Goal: Transaction & Acquisition: Book appointment/travel/reservation

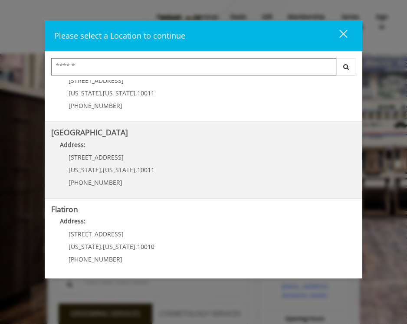
scroll to position [112, 0]
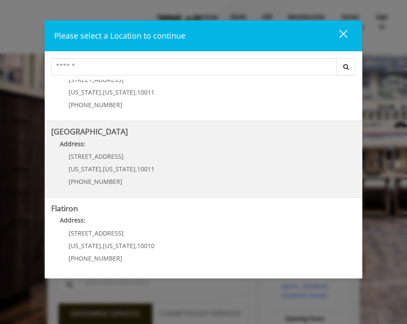
click at [151, 170] on Street "[GEOGRAPHIC_DATA] Address: [STREET_ADDRESS][US_STATE][US_STATE] (646) 850-0041" at bounding box center [203, 159] width 305 height 63
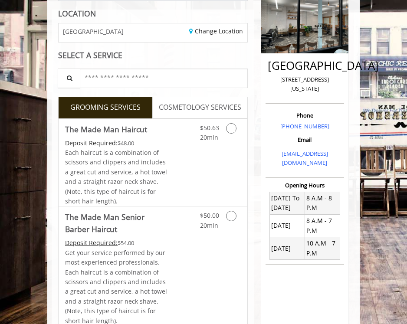
scroll to position [119, 0]
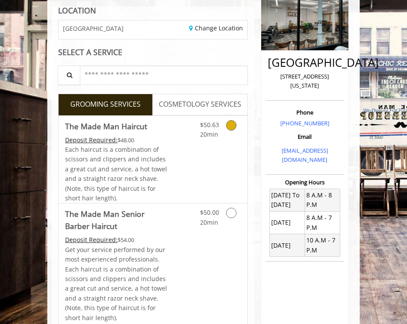
click at [226, 126] on div "Grooming services" at bounding box center [236, 128] width 23 height 24
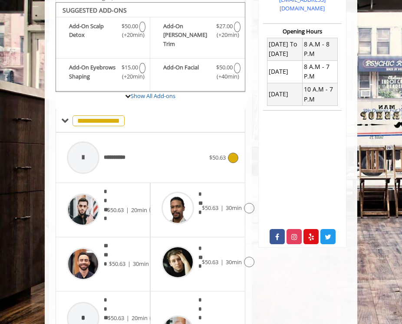
scroll to position [273, 0]
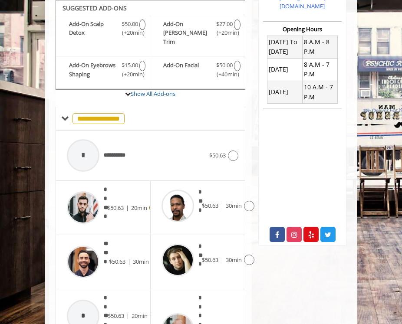
click at [128, 204] on span "|" at bounding box center [127, 208] width 3 height 8
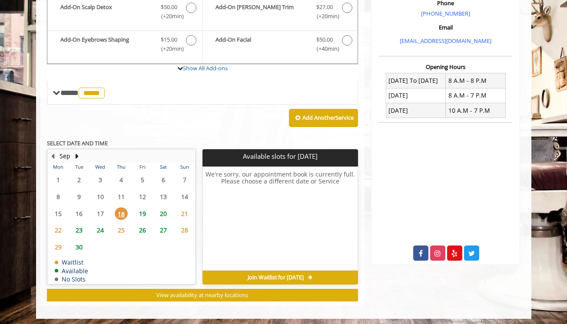
scroll to position [273, 0]
click at [142, 214] on span "19" at bounding box center [142, 214] width 13 height 13
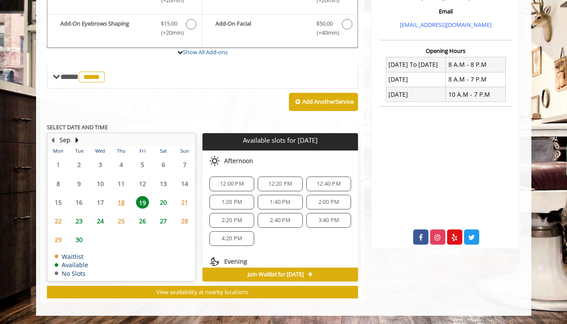
scroll to position [69, 0]
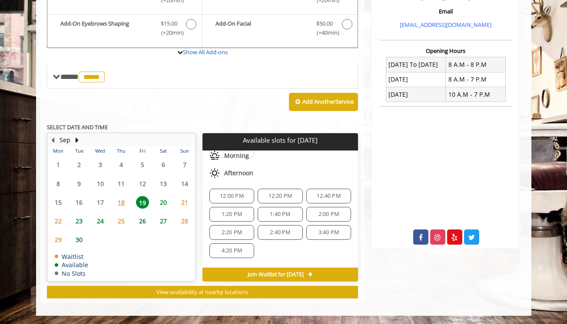
click at [270, 193] on span "12:20 PM" at bounding box center [280, 196] width 24 height 7
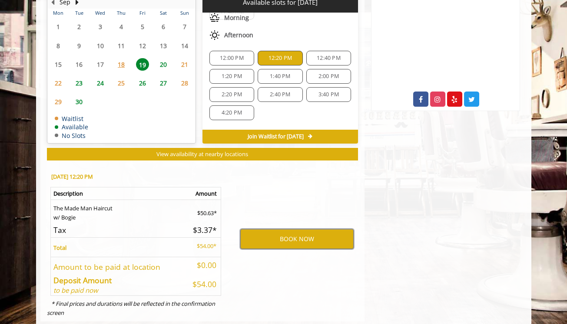
scroll to position [428, 0]
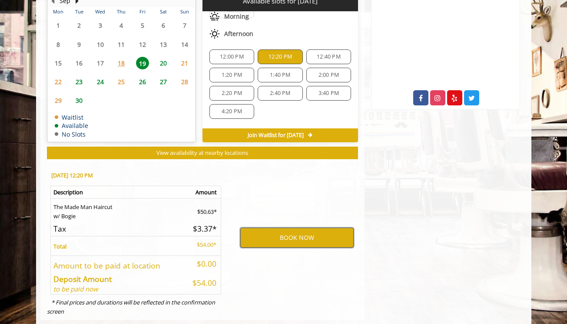
click at [261, 233] on button "BOOK NOW" at bounding box center [296, 238] width 113 height 20
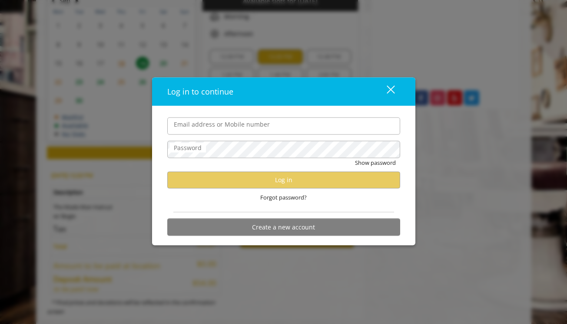
click at [242, 130] on input "Email address or Mobile number" at bounding box center [283, 125] width 233 height 17
type input "**********"
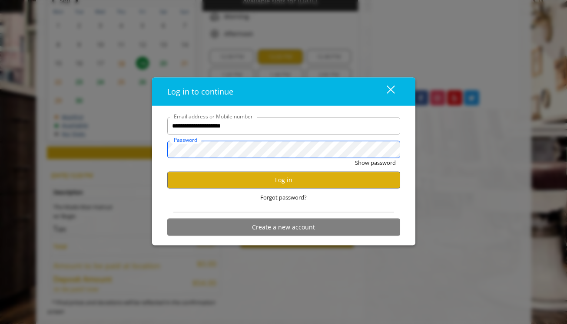
click at [355, 158] on button "Show password" at bounding box center [375, 162] width 41 height 9
click at [220, 182] on button "Log in" at bounding box center [283, 179] width 233 height 17
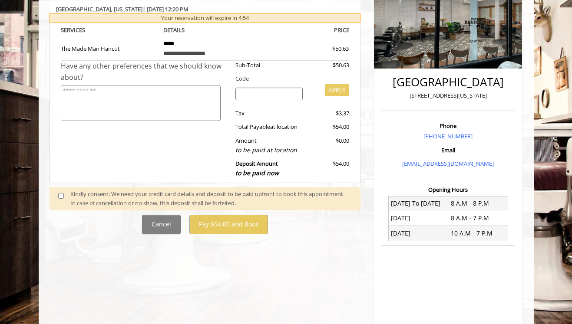
scroll to position [155, 0]
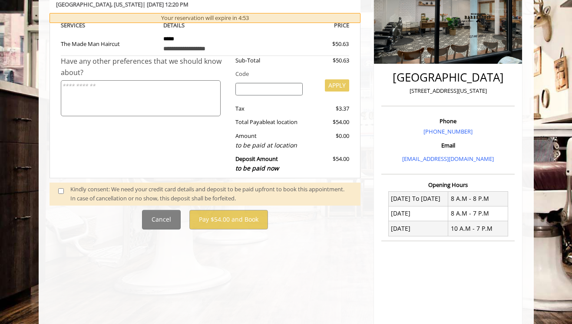
click at [84, 190] on div "Kindly consent: We need your credit card details and deposit to be paid upfront…" at bounding box center [210, 194] width 281 height 18
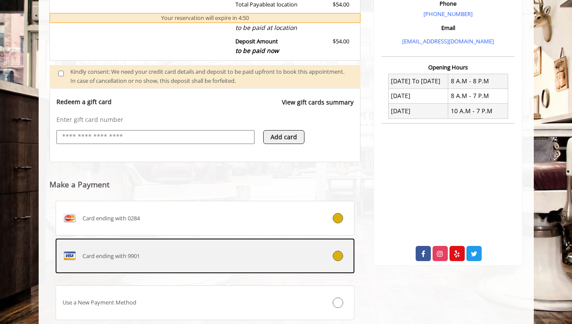
click at [128, 242] on label "Card ending with 9901" at bounding box center [205, 256] width 299 height 35
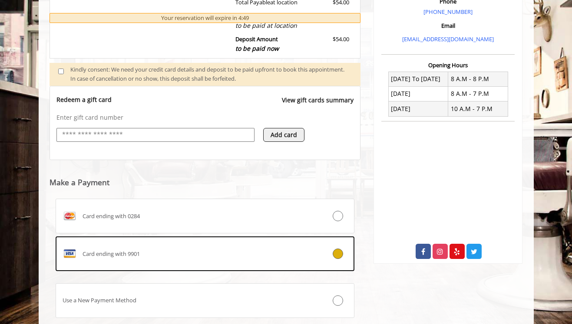
scroll to position [332, 0]
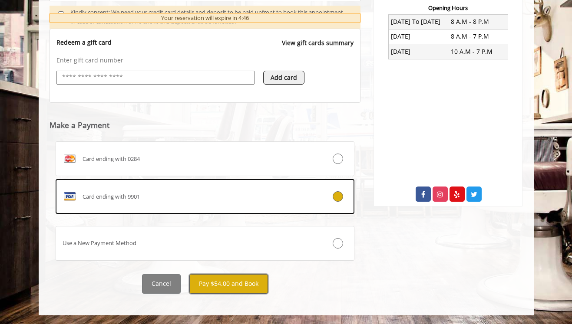
click at [213, 284] on button "Pay $54.00 and Book" at bounding box center [228, 284] width 79 height 20
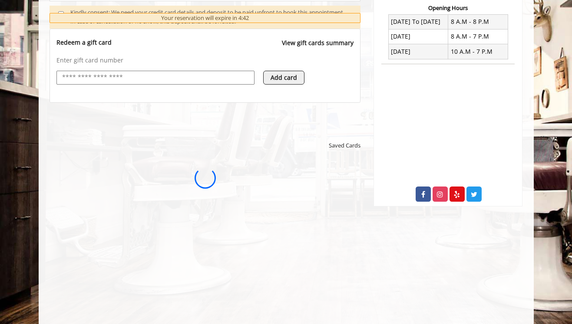
scroll to position [0, 0]
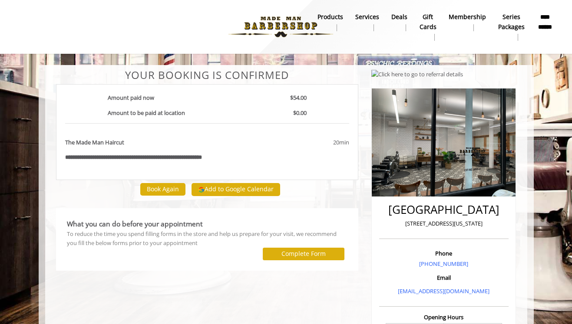
scroll to position [0, 0]
